Goal: Transaction & Acquisition: Purchase product/service

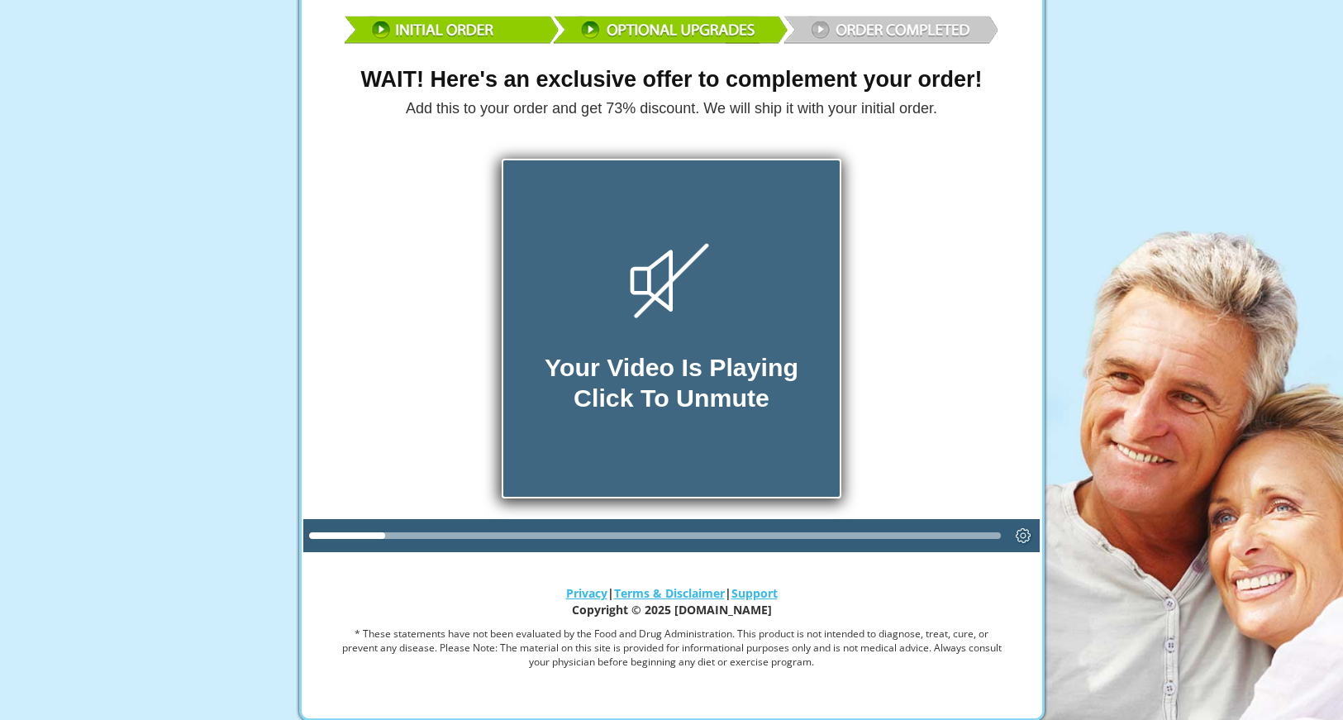
scroll to position [133, 0]
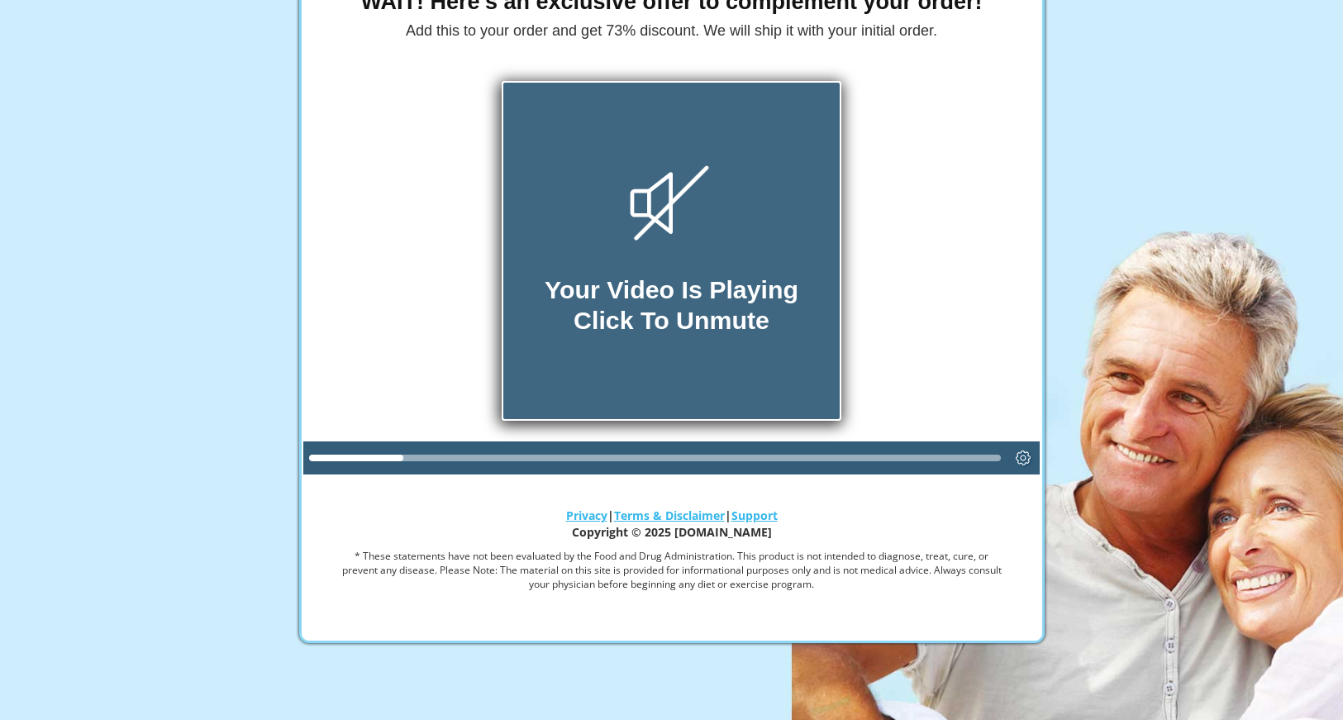
click at [710, 297] on div "Your Video Is Playing Click To Unmute" at bounding box center [672, 305] width 254 height 60
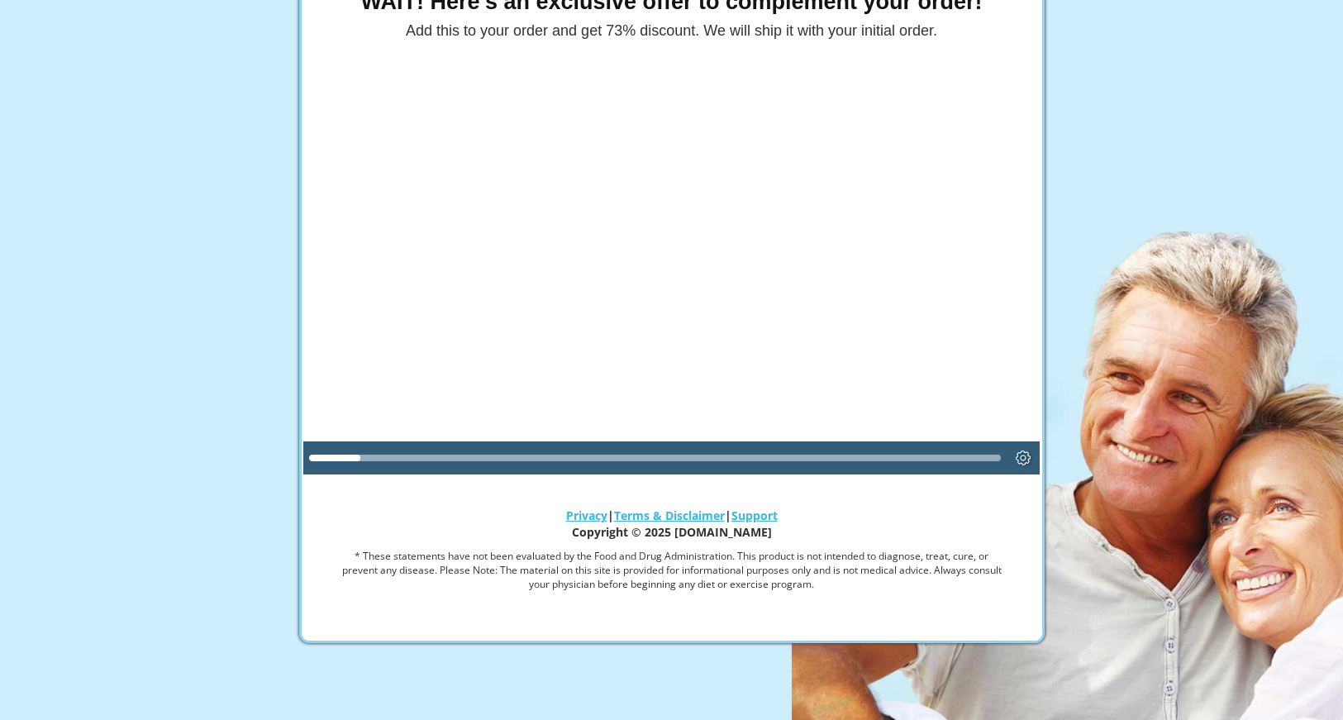
drag, startPoint x: 345, startPoint y: 457, endPoint x: 676, endPoint y: 454, distance: 331.5
click at [676, 455] on div at bounding box center [655, 458] width 693 height 7
click at [818, 461] on div at bounding box center [655, 458] width 693 height 26
click at [737, 456] on div at bounding box center [655, 458] width 693 height 7
click at [1023, 455] on icon "Settings" at bounding box center [1024, 458] width 6 height 6
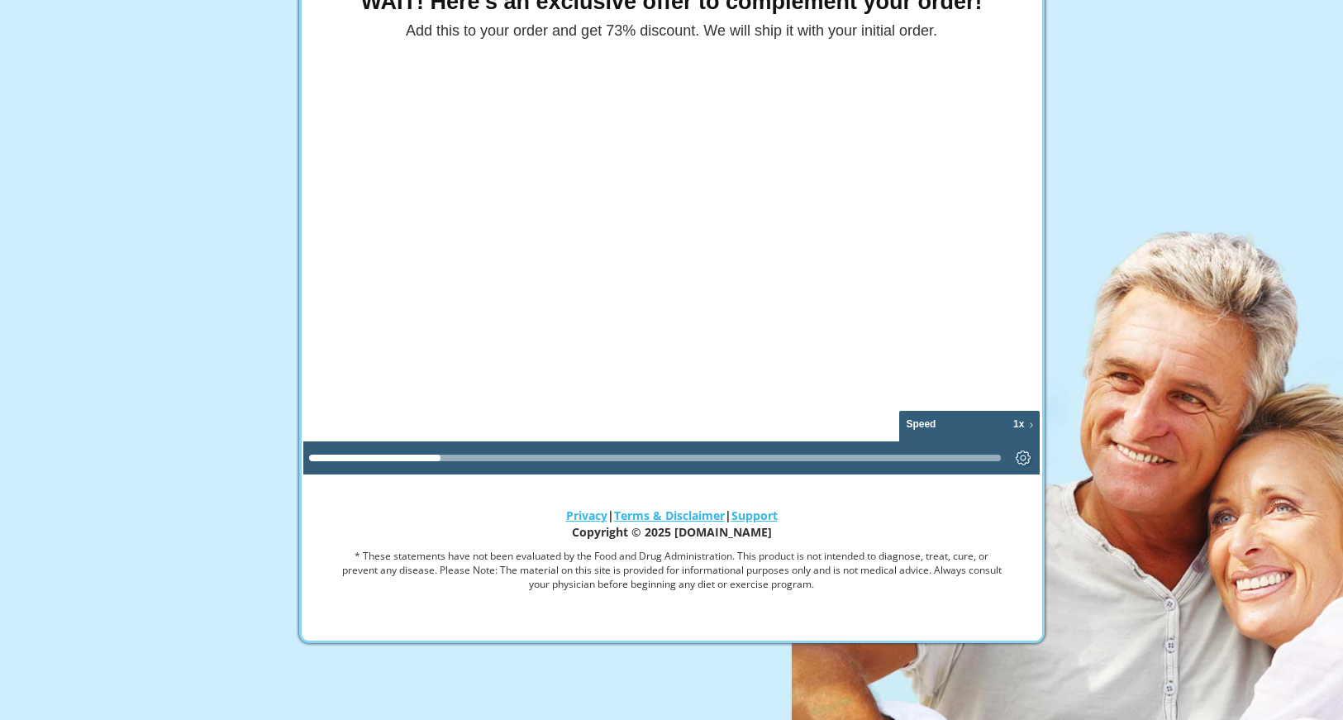
click at [1022, 424] on span "1x" at bounding box center [1019, 424] width 11 height 13
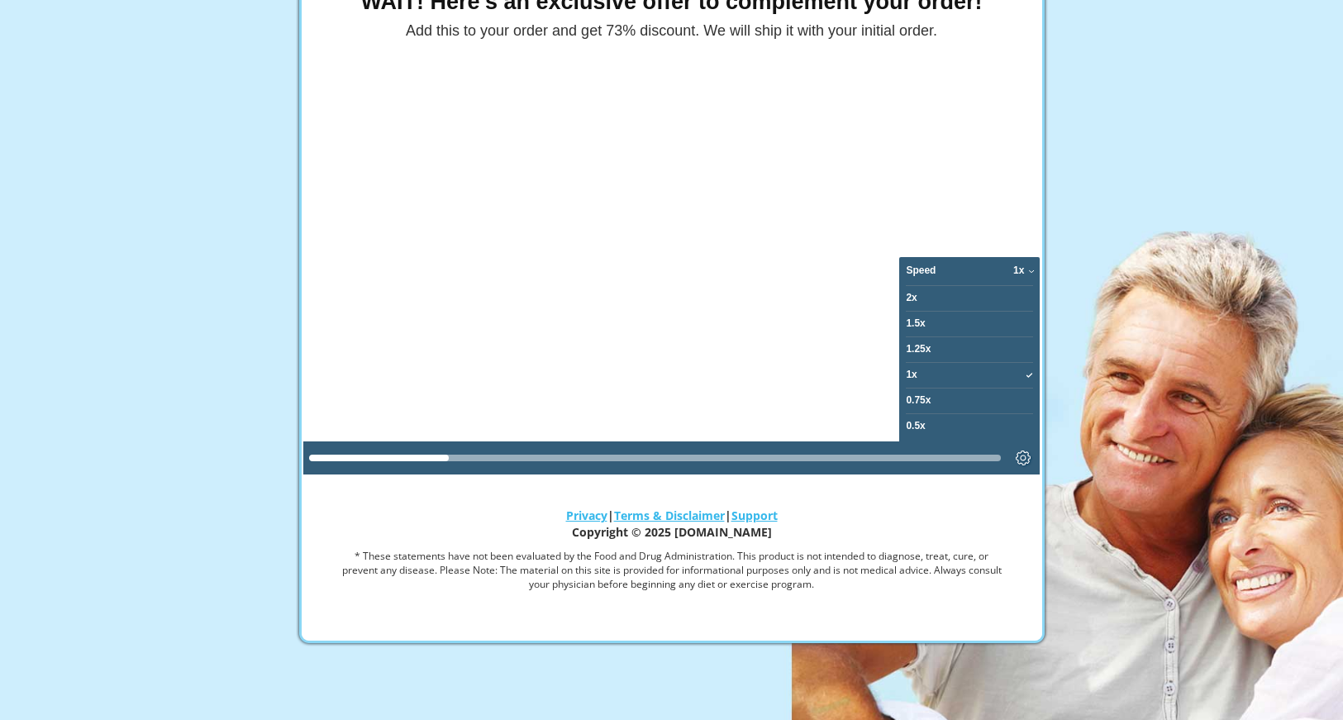
click at [913, 297] on span "2x" at bounding box center [911, 298] width 11 height 13
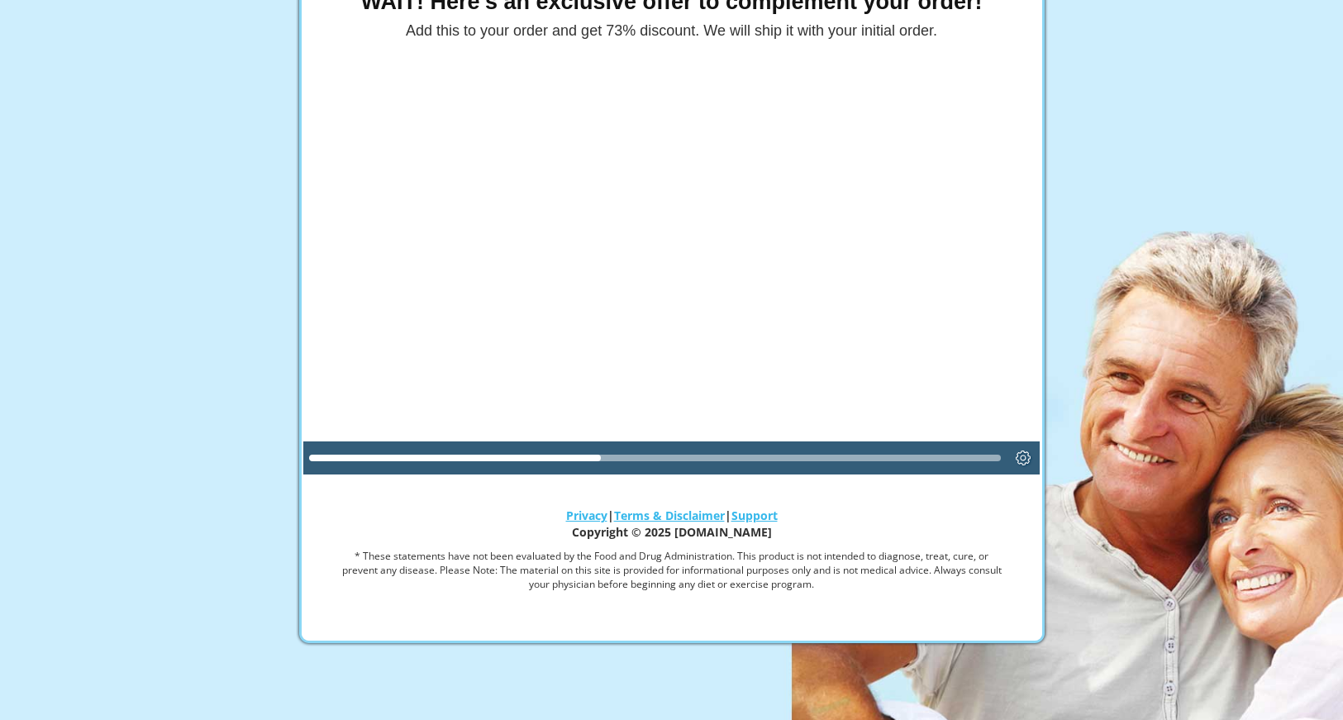
click at [681, 461] on div at bounding box center [655, 458] width 693 height 26
drag, startPoint x: 598, startPoint y: 460, endPoint x: 903, endPoint y: 442, distance: 305.6
click at [903, 442] on div at bounding box center [655, 457] width 704 height 33
click at [700, 457] on div at bounding box center [655, 458] width 693 height 7
click at [809, 461] on div at bounding box center [655, 458] width 693 height 26
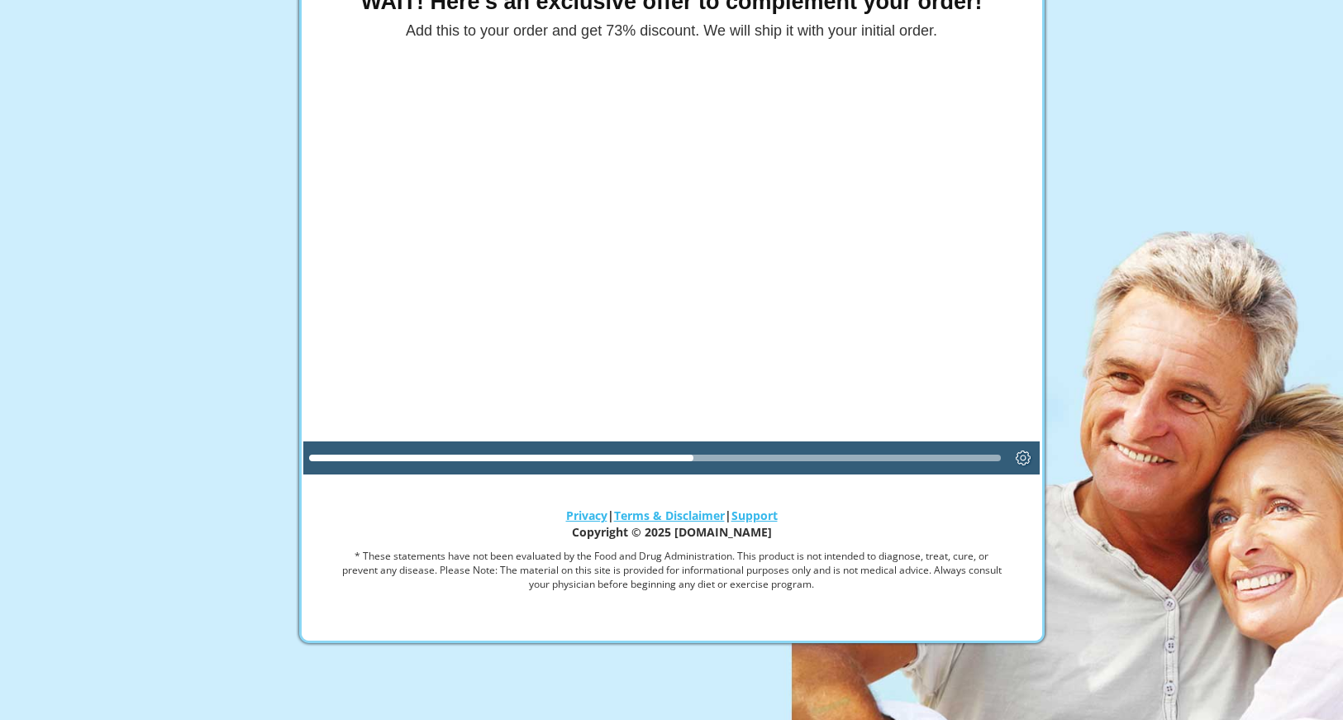
drag, startPoint x: 682, startPoint y: 456, endPoint x: 1002, endPoint y: 451, distance: 320.0
click at [993, 452] on div at bounding box center [655, 458] width 693 height 26
click at [1020, 454] on icon "Settings" at bounding box center [1023, 458] width 15 height 15
drag, startPoint x: 843, startPoint y: 457, endPoint x: 905, endPoint y: 469, distance: 63.1
click at [905, 469] on div at bounding box center [655, 458] width 693 height 26
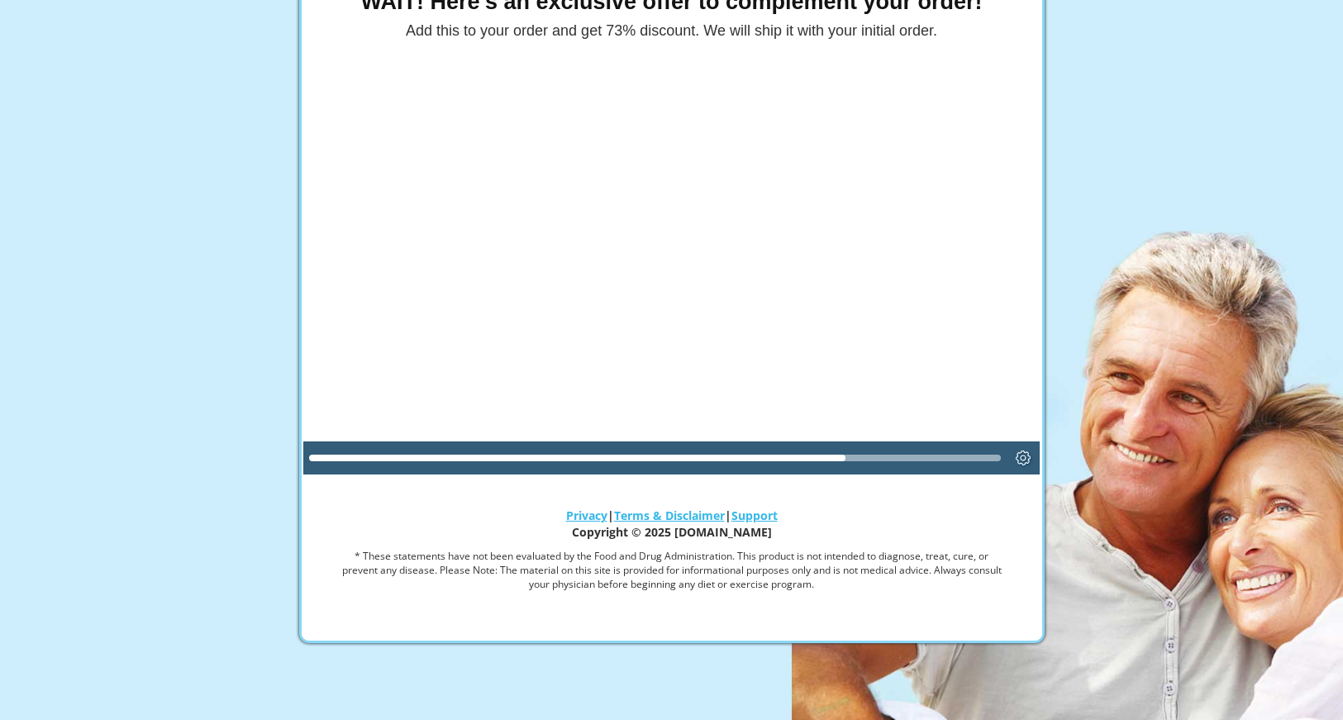
click at [908, 456] on div at bounding box center [655, 458] width 693 height 7
click at [957, 457] on div at bounding box center [655, 458] width 693 height 7
click at [977, 457] on div at bounding box center [655, 458] width 693 height 7
click at [995, 459] on div at bounding box center [655, 458] width 693 height 7
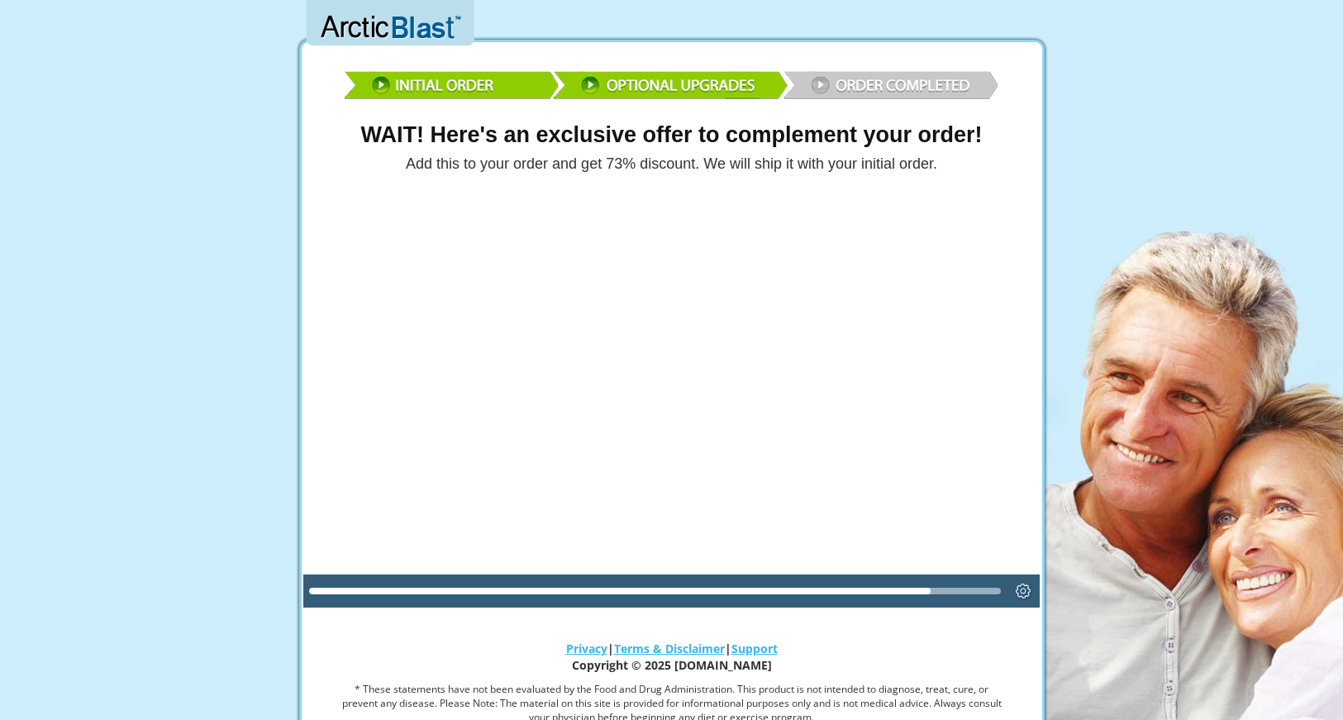
scroll to position [3, 0]
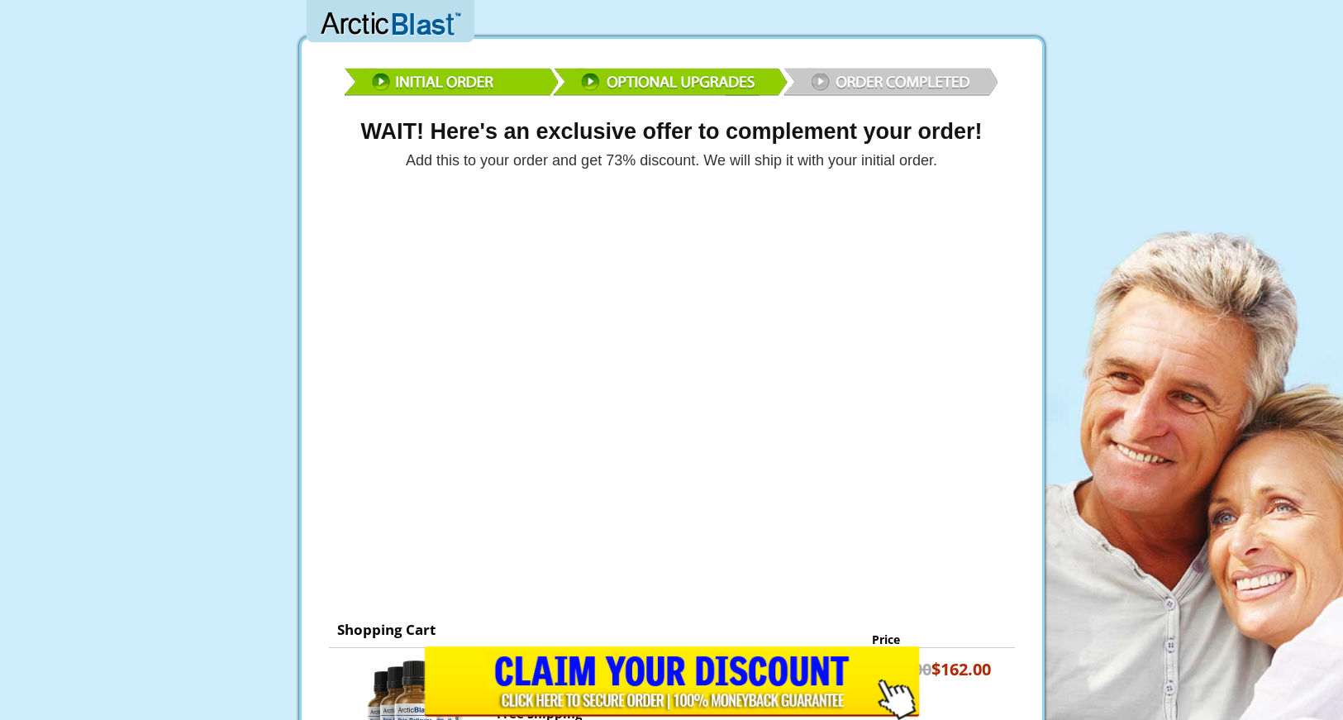
click at [656, 675] on input "image" at bounding box center [672, 684] width 496 height 74
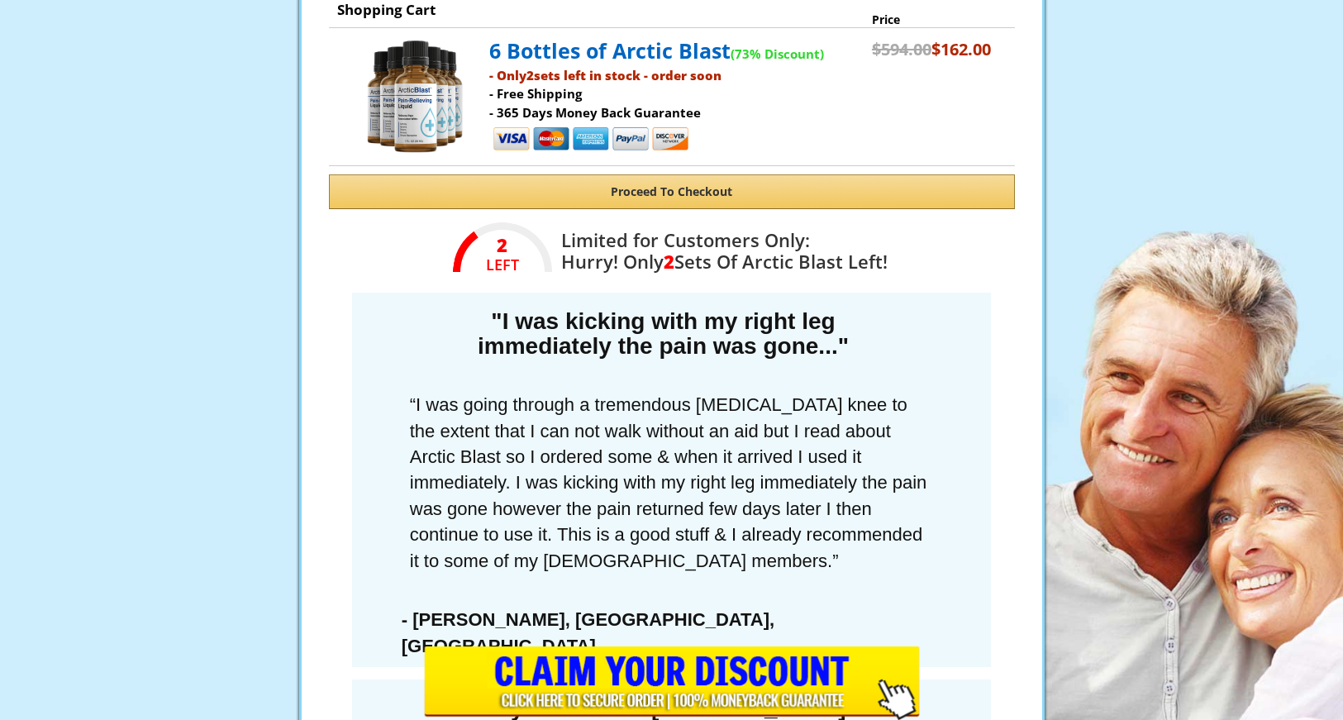
click at [687, 189] on button "Proceed To Checkout" at bounding box center [672, 191] width 686 height 35
